Goal: Check status: Check status

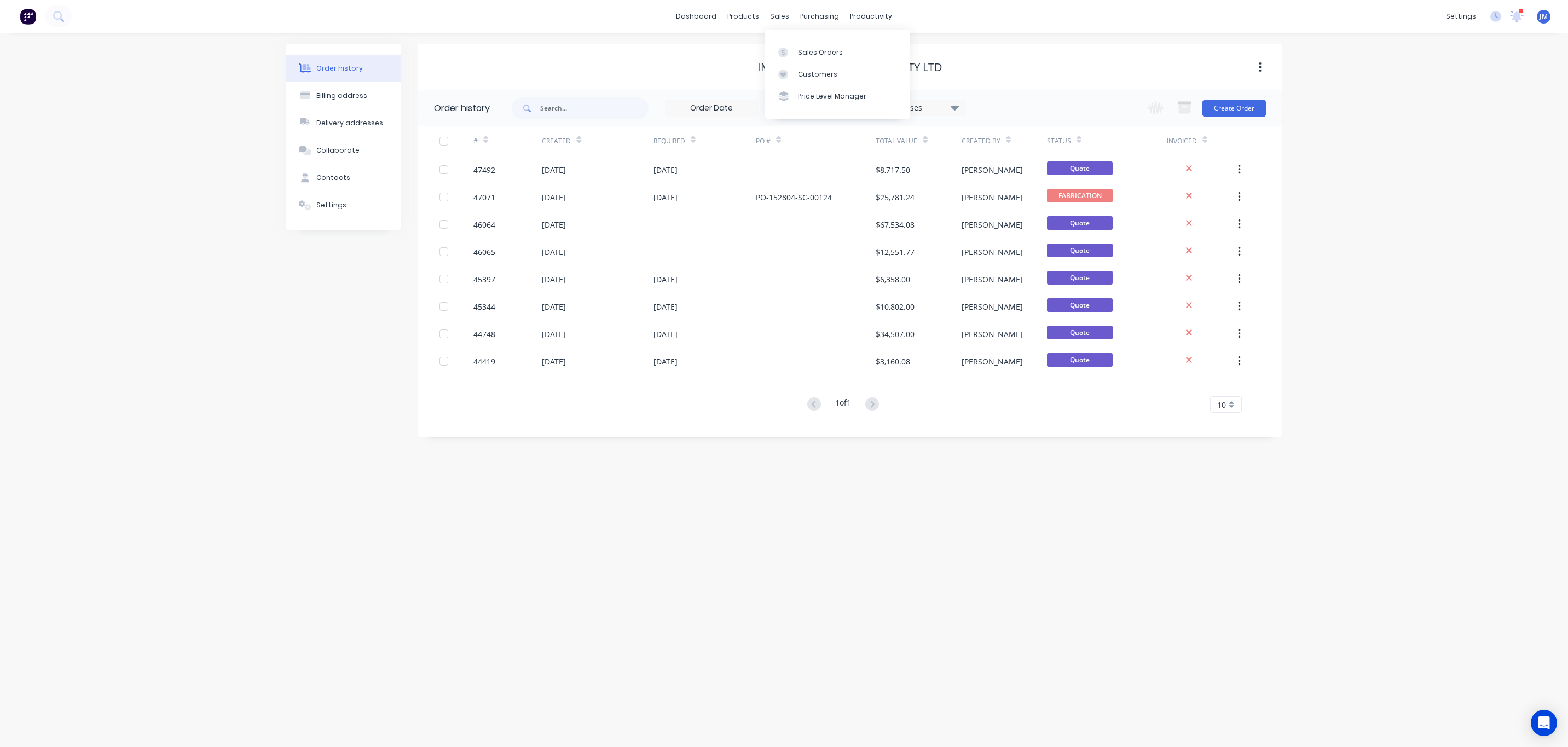
click at [797, 40] on div "Sales Orders Customers Price Level Manager" at bounding box center [837, 74] width 145 height 88
click at [800, 56] on div "Sales Orders" at bounding box center [821, 53] width 45 height 10
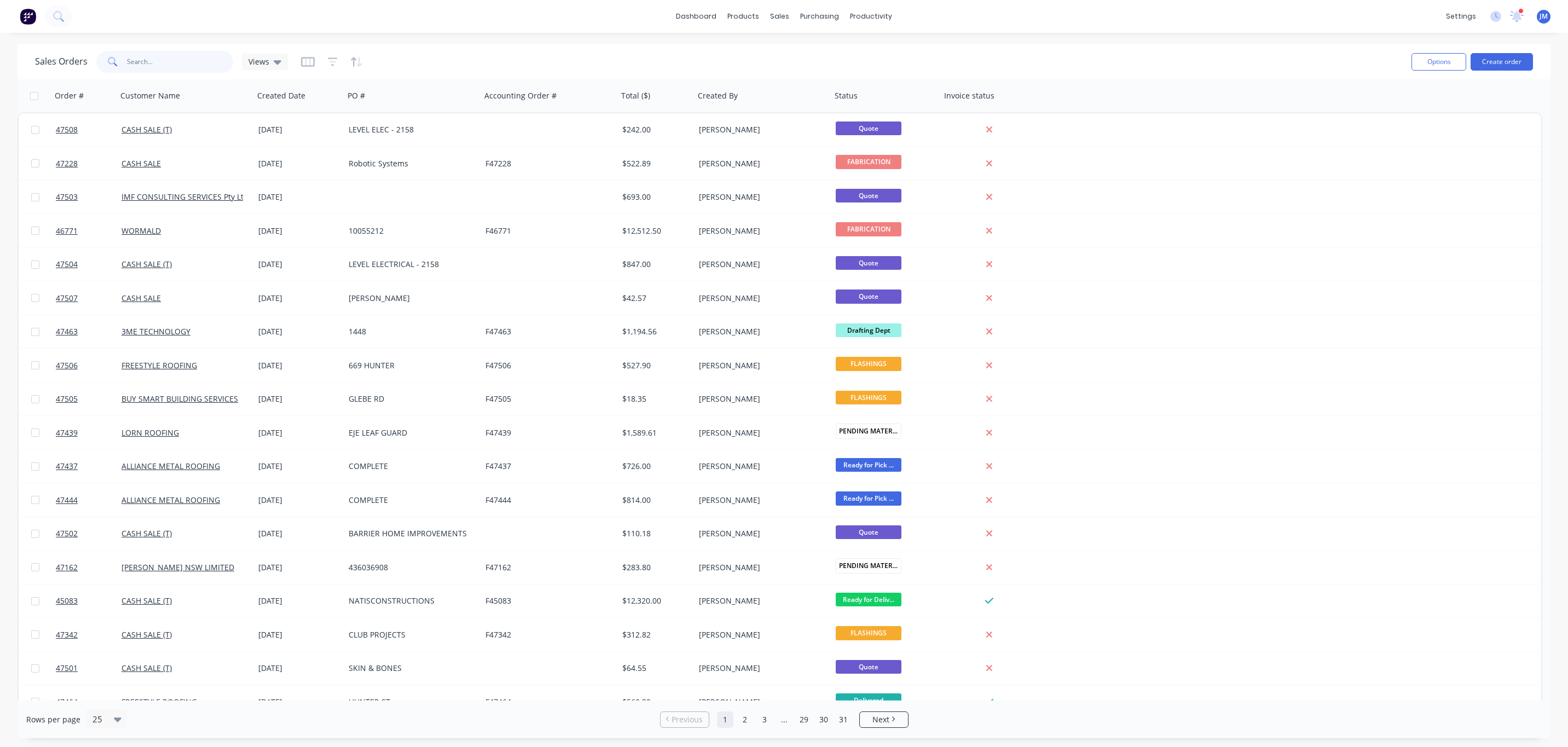
click at [167, 61] on input "text" at bounding box center [181, 61] width 107 height 22
type input "jack"
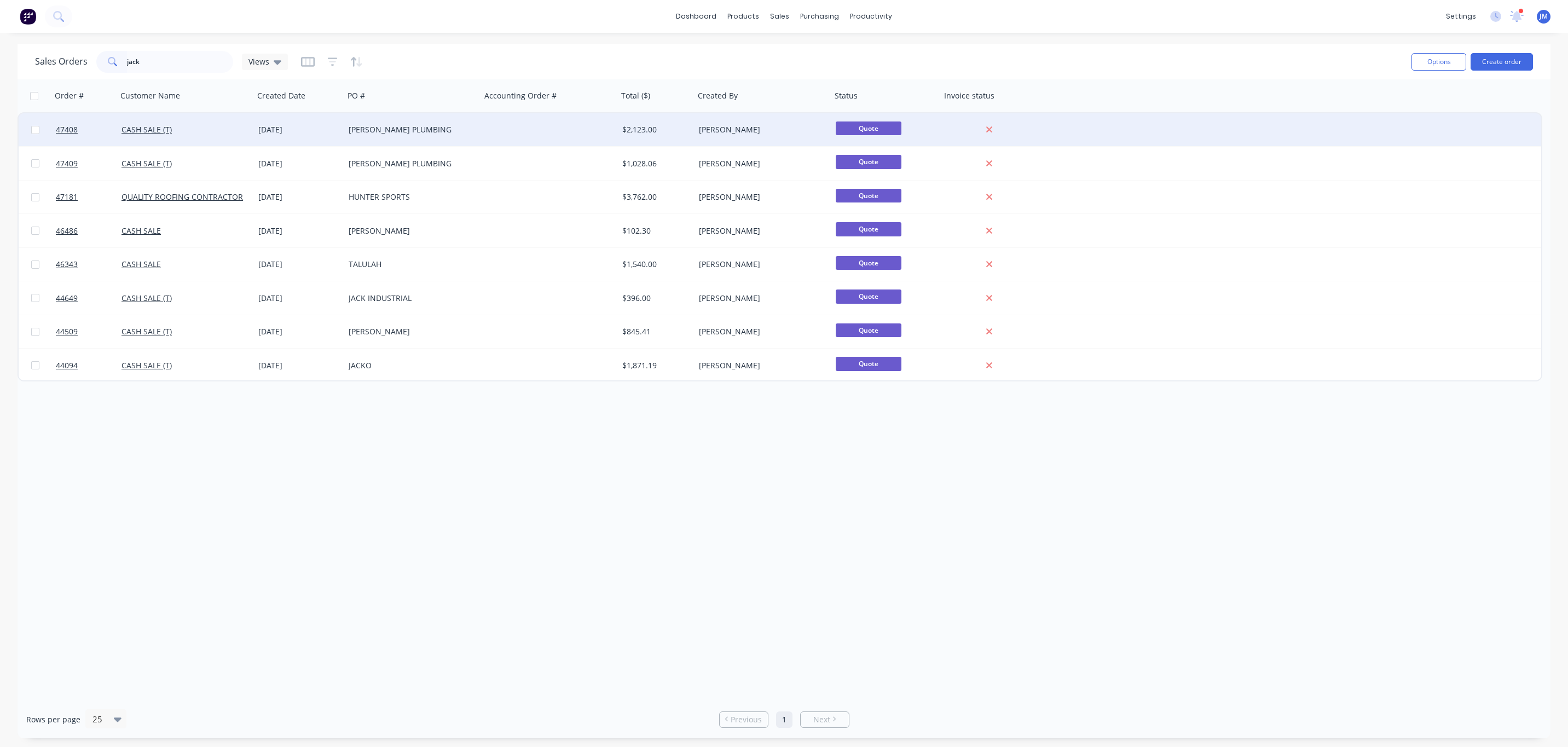
click at [335, 132] on div "[DATE]" at bounding box center [299, 130] width 82 height 11
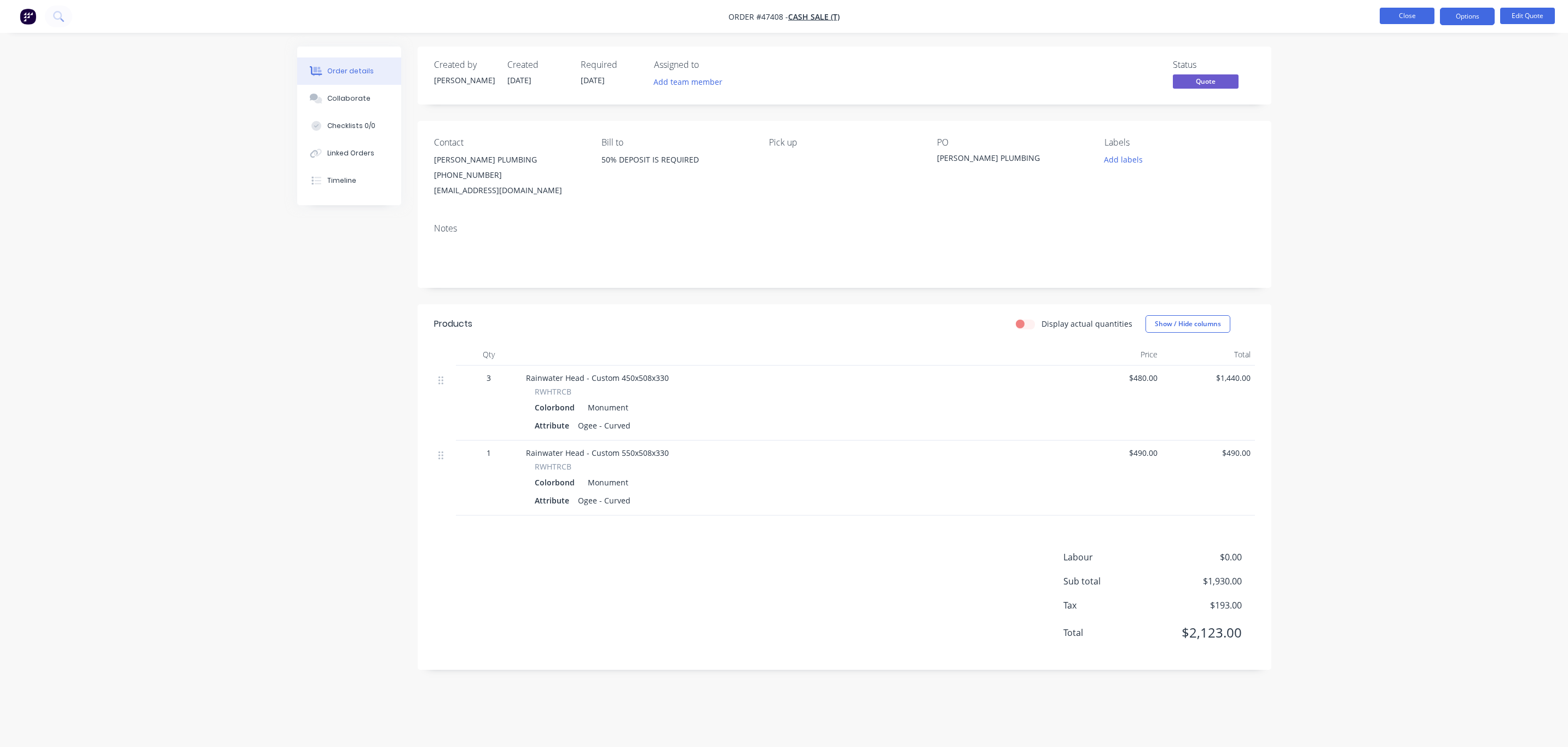
click at [1408, 13] on button "Close" at bounding box center [1407, 15] width 55 height 16
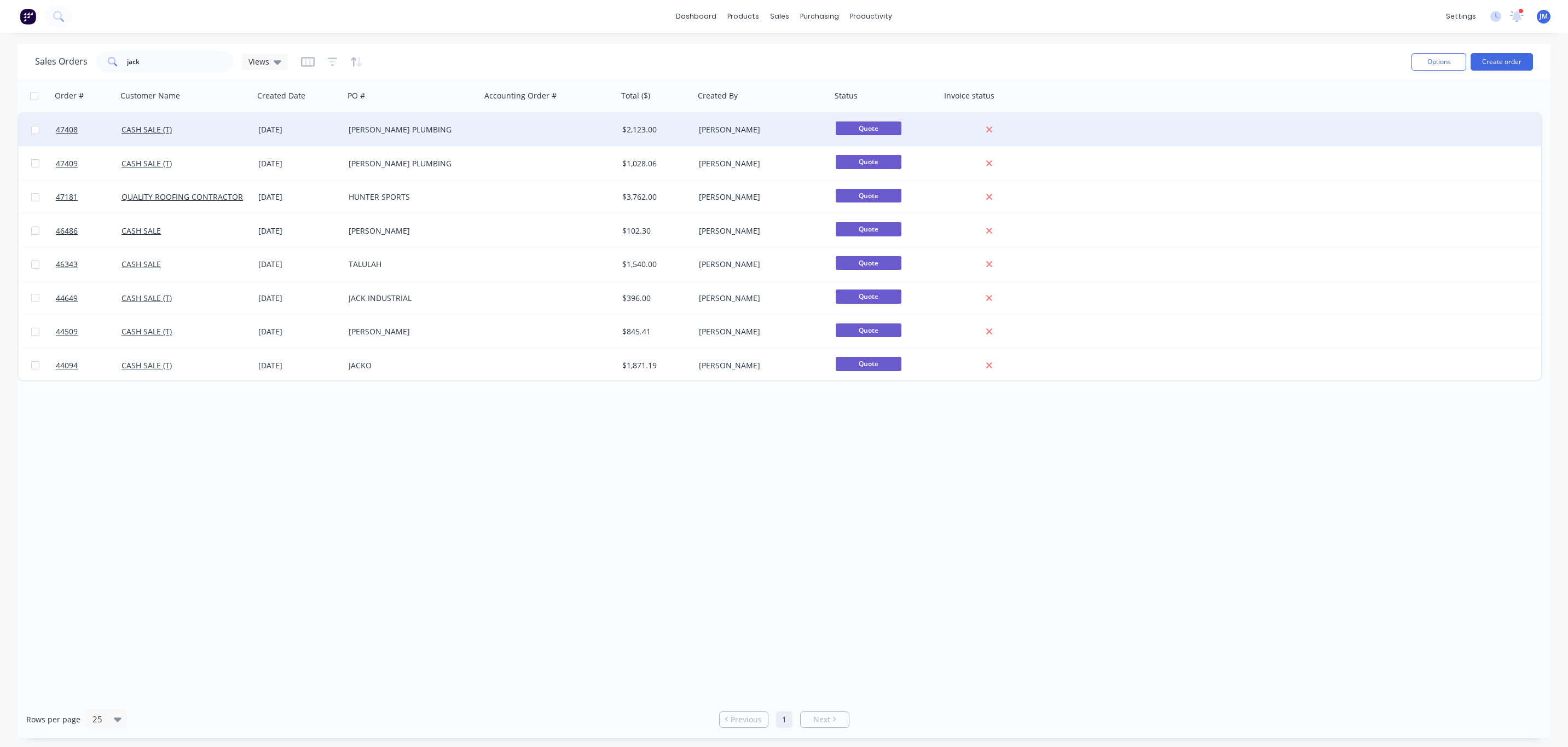
click at [541, 130] on div at bounding box center [549, 129] width 137 height 33
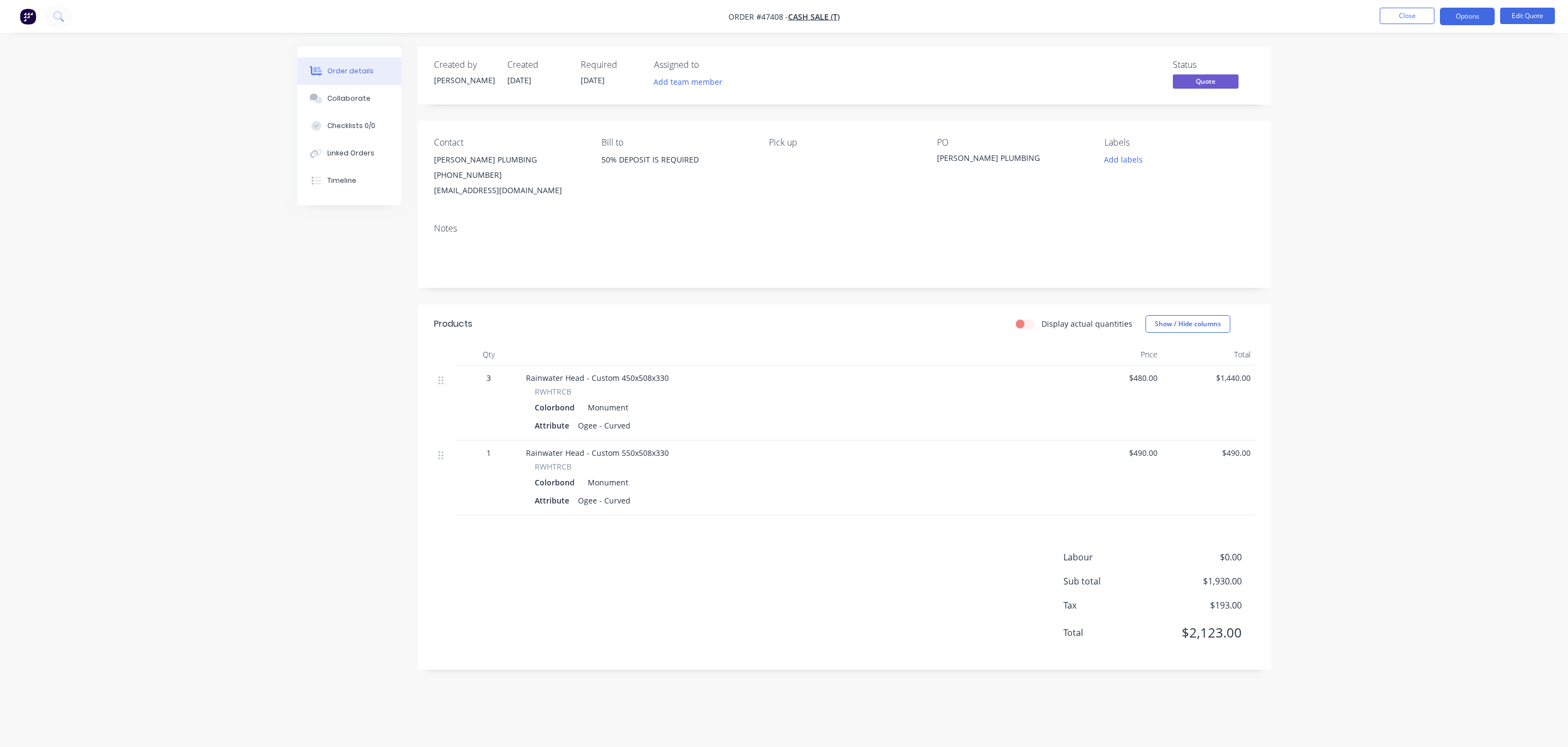
click at [1398, 34] on div "Order details Collaborate Checklists 0/0 Linked Orders Timeline Order details C…" at bounding box center [784, 374] width 1568 height 747
click at [1410, 13] on button "Close" at bounding box center [1407, 15] width 55 height 16
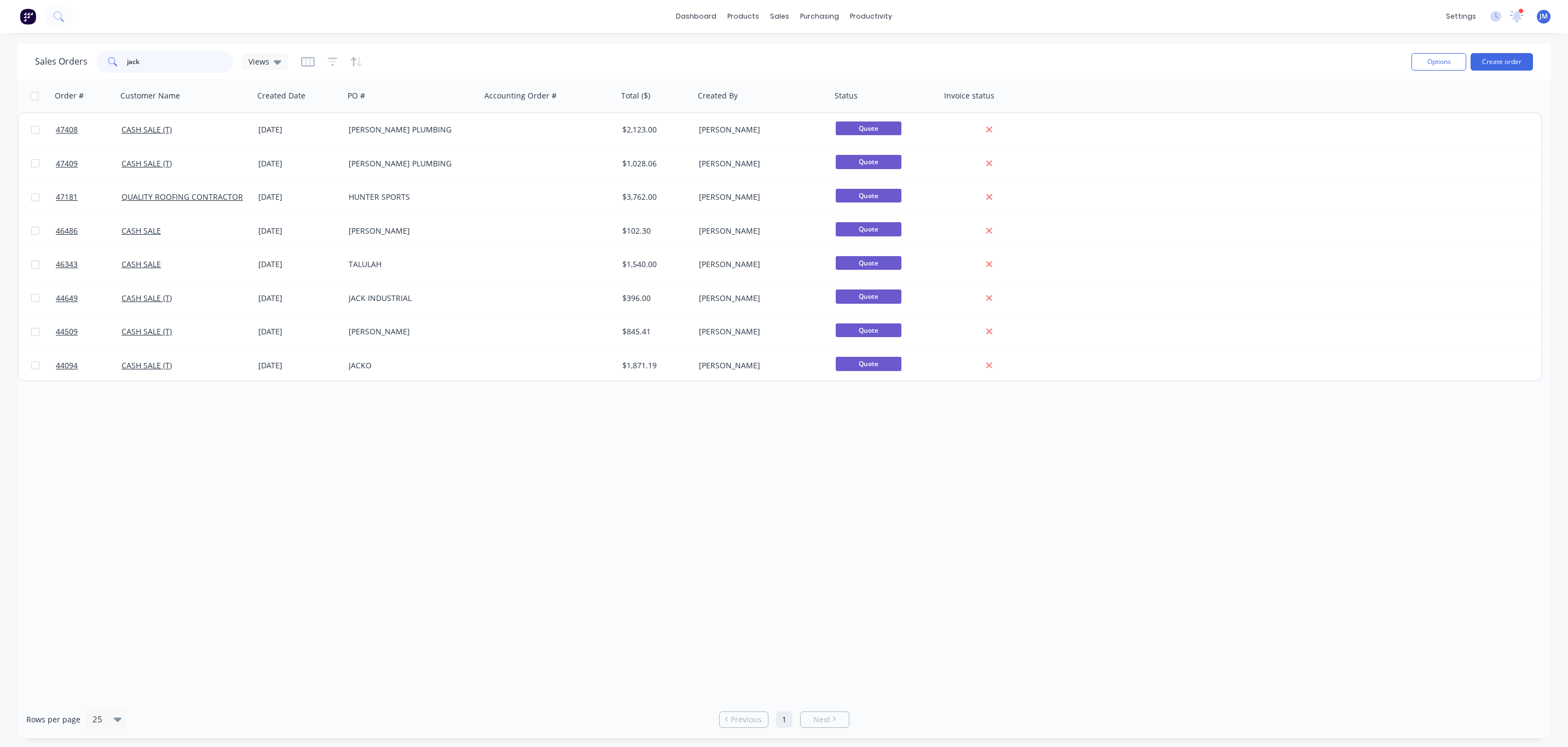
click at [128, 53] on input "jack" at bounding box center [181, 61] width 107 height 22
drag, startPoint x: 154, startPoint y: 58, endPoint x: 98, endPoint y: 58, distance: 56.0
click at [98, 58] on div "jack" at bounding box center [165, 61] width 137 height 22
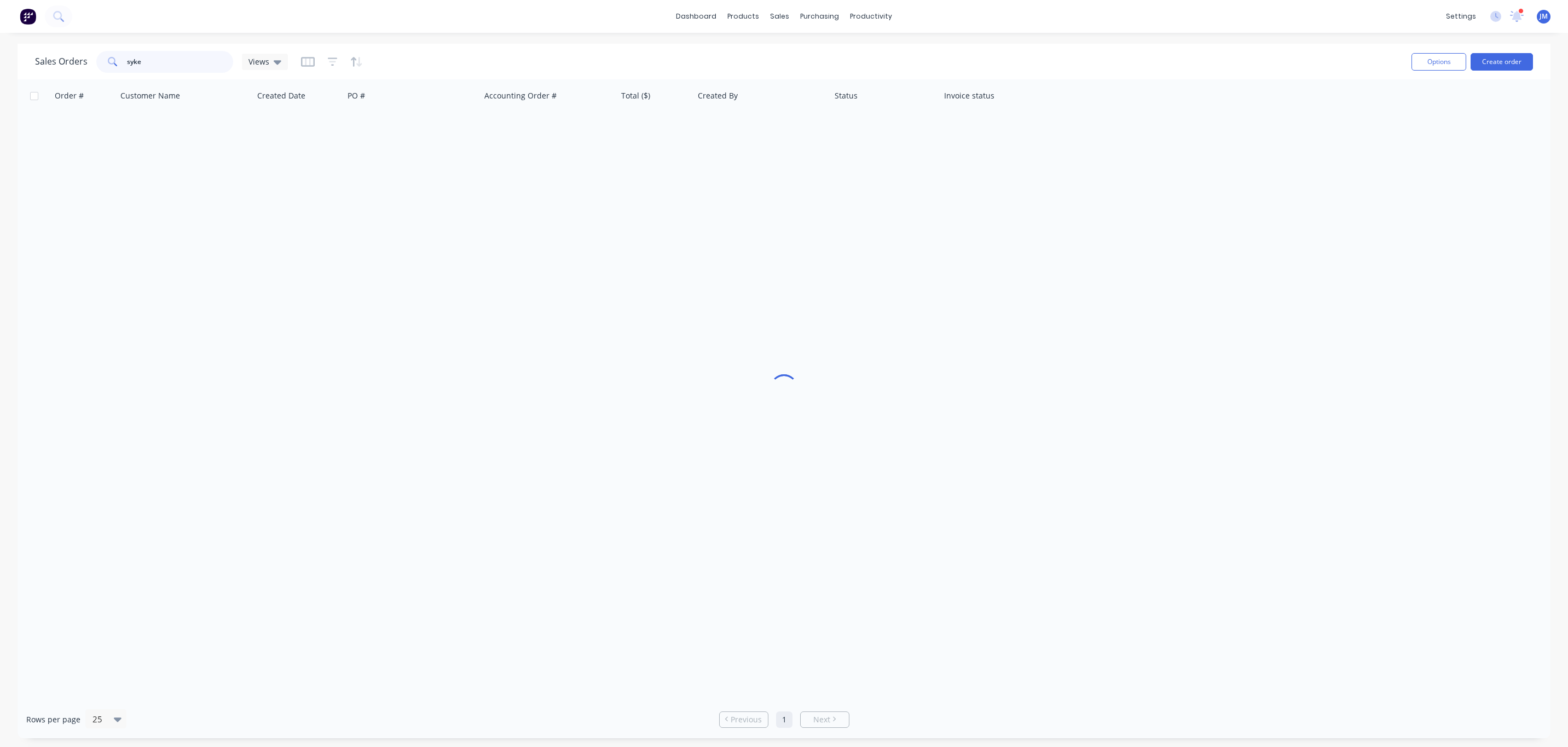
type input "syke"
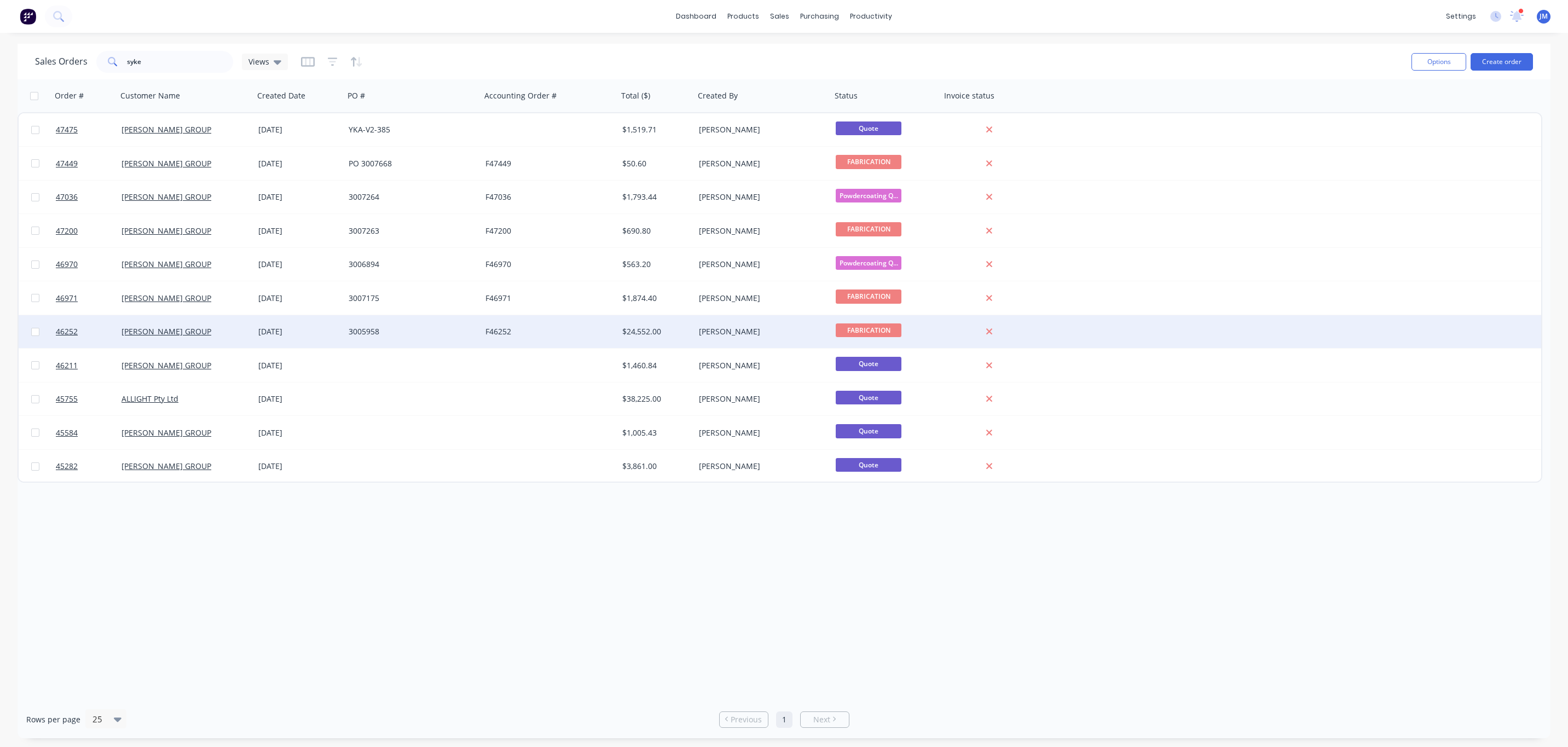
click at [660, 328] on div "$24,552.00" at bounding box center [655, 332] width 65 height 11
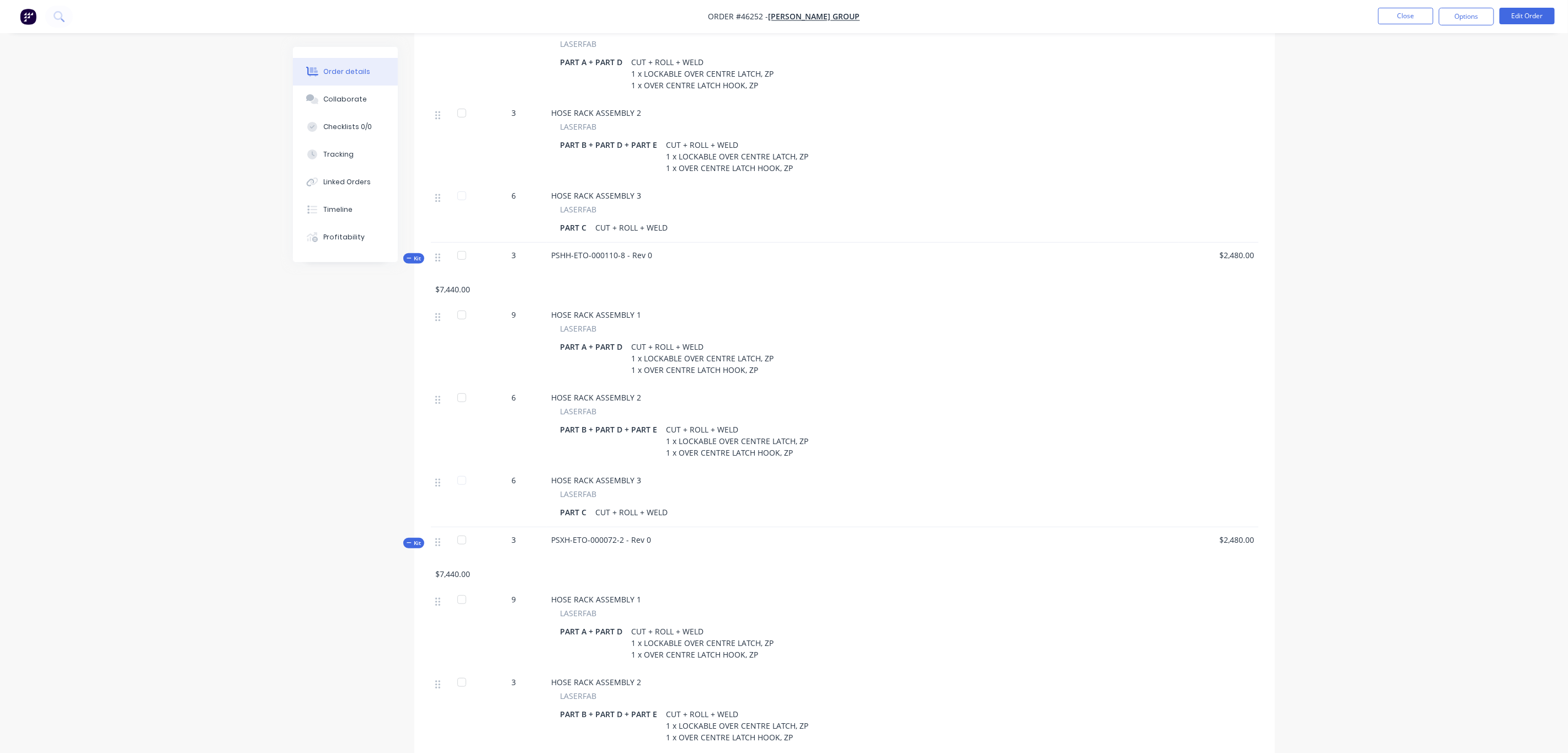
scroll to position [66, 0]
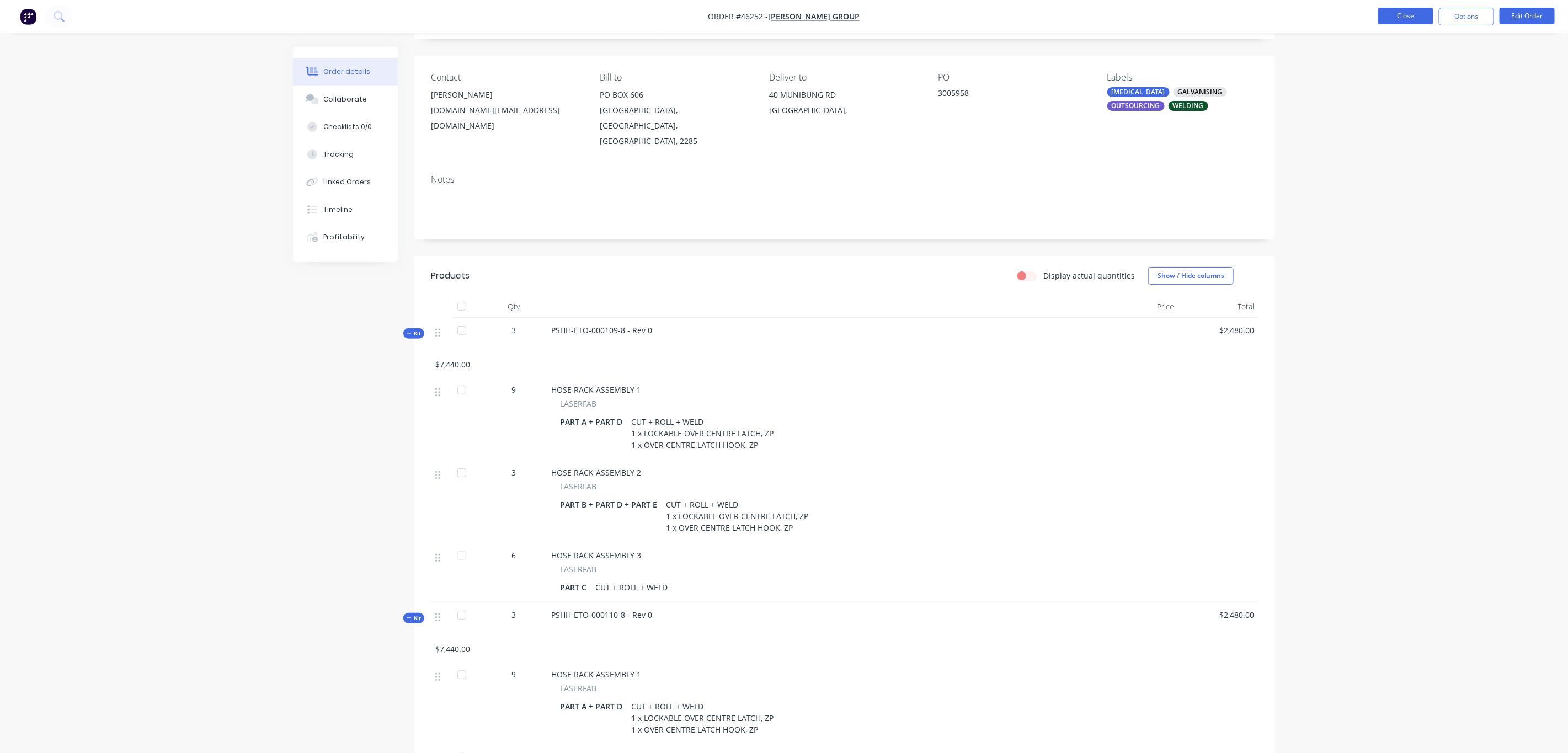
click at [1413, 21] on button "Close" at bounding box center [1406, 16] width 55 height 16
